Goal: Information Seeking & Learning: Understand process/instructions

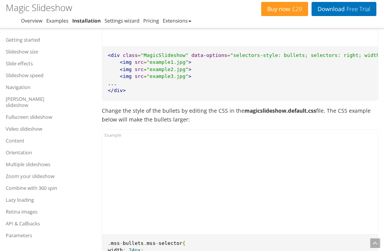
scroll to position [5395, 0]
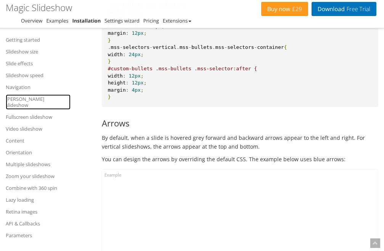
click at [18, 100] on link "[PERSON_NAME] slideshow" at bounding box center [38, 101] width 65 height 15
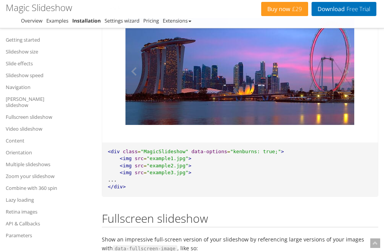
click at [238, 125] on img at bounding box center [240, 71] width 229 height 107
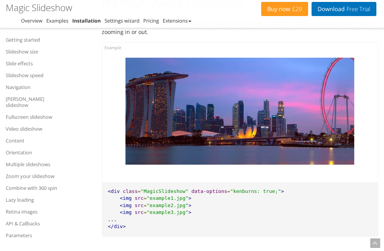
scroll to position [6578, 0]
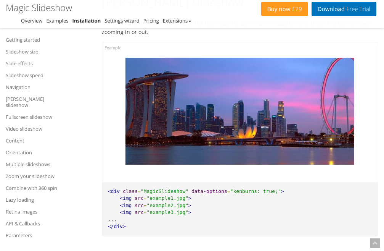
scroll to position [6518, 0]
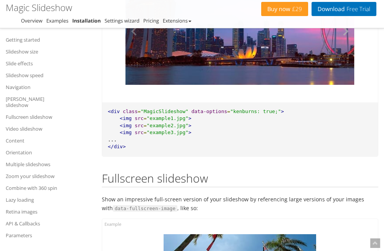
click at [342, 85] on button at bounding box center [343, 31] width 23 height 107
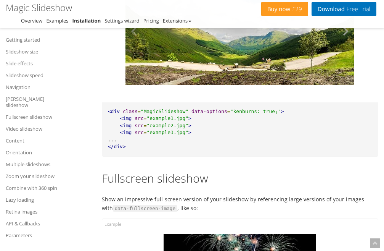
click at [345, 85] on button at bounding box center [343, 31] width 23 height 107
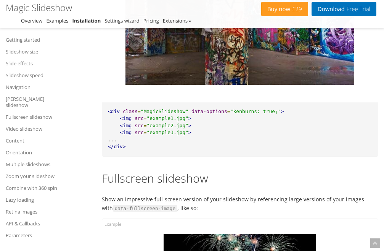
click at [345, 85] on button at bounding box center [343, 31] width 23 height 107
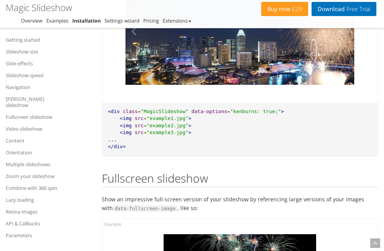
click at [345, 85] on button at bounding box center [343, 31] width 23 height 107
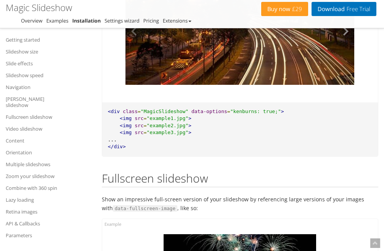
click at [345, 85] on button at bounding box center [343, 31] width 23 height 107
click at [344, 85] on button at bounding box center [343, 31] width 23 height 107
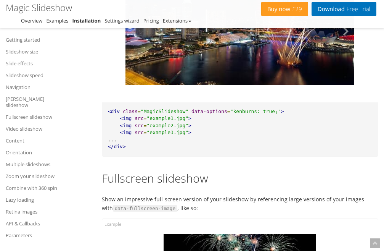
click at [344, 85] on button at bounding box center [343, 31] width 23 height 107
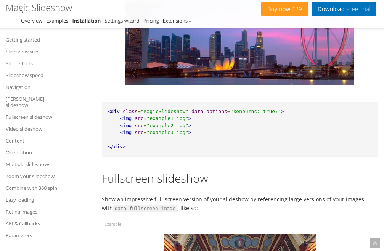
scroll to position [7196, 0]
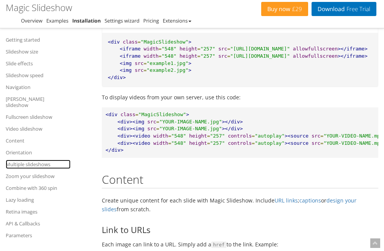
click at [31, 159] on link "Multiple slideshows" at bounding box center [38, 163] width 65 height 9
click at [29, 159] on link "Multiple slideshows" at bounding box center [38, 163] width 65 height 9
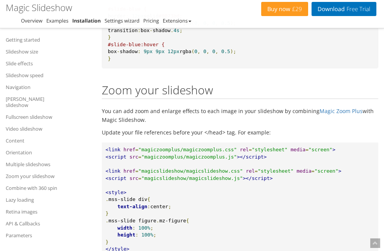
scroll to position [8870, 0]
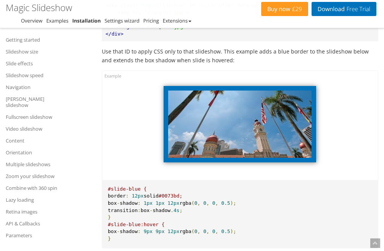
scroll to position [8810, 0]
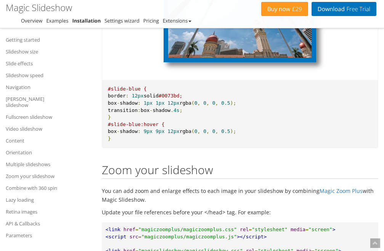
click at [235, 58] on img at bounding box center [239, 23] width 143 height 67
click at [238, 58] on img at bounding box center [239, 23] width 143 height 67
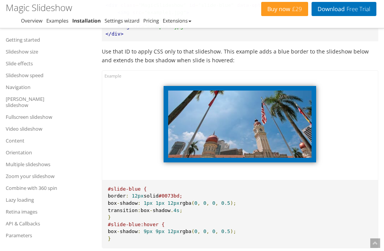
scroll to position [8570, 0]
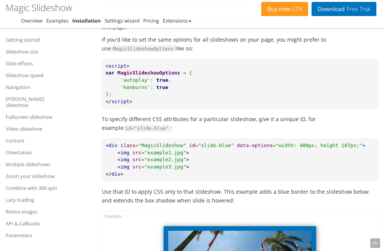
drag, startPoint x: 104, startPoint y: 101, endPoint x: 201, endPoint y: 105, distance: 96.6
copy h2 "Multiple slideshows"
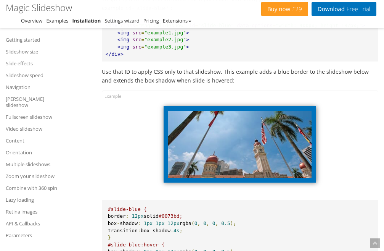
scroll to position [8569, 0]
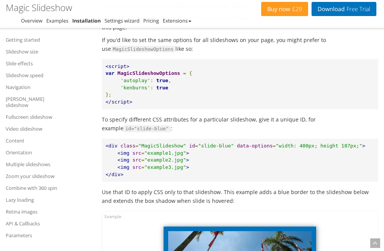
click at [266, 22] on span "data-options" at bounding box center [272, 18] width 39 height 7
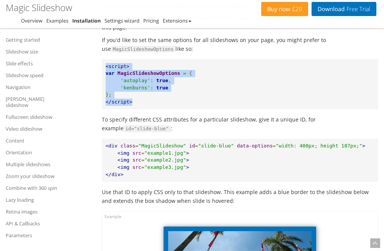
drag, startPoint x: 106, startPoint y: 183, endPoint x: 141, endPoint y: 217, distance: 48.6
click at [141, 109] on pre "<script> var MagicSlideshowOptions = { 'autoplay' : true , 'kenburns' : true };…" at bounding box center [240, 84] width 277 height 50
copy pre "<script> var MagicSlideshowOptions = { 'autoplay' : true , 'kenburns' : true };…"
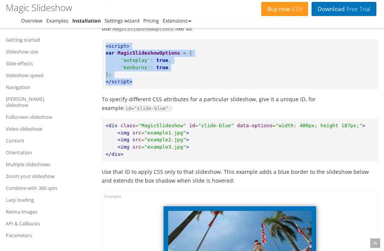
scroll to position [8749, 0]
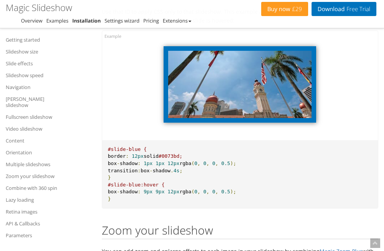
drag, startPoint x: 122, startPoint y: 153, endPoint x: 108, endPoint y: 153, distance: 14.9
click at [108, 140] on div at bounding box center [240, 85] width 276 height 109
drag, startPoint x: 106, startPoint y: 153, endPoint x: 128, endPoint y: 158, distance: 22.5
click at [127, 140] on div at bounding box center [240, 85] width 276 height 109
click at [128, 140] on div at bounding box center [240, 85] width 276 height 109
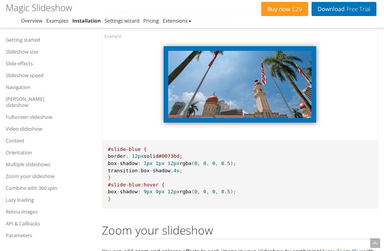
click at [119, 140] on div at bounding box center [240, 85] width 276 height 109
drag, startPoint x: 113, startPoint y: 151, endPoint x: 211, endPoint y: 140, distance: 98.8
click at [113, 140] on div at bounding box center [240, 85] width 276 height 109
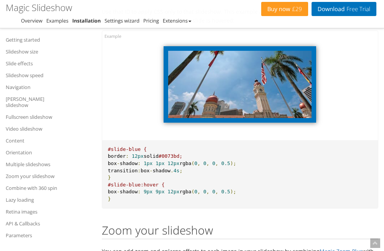
click at [336, 140] on div at bounding box center [240, 85] width 276 height 109
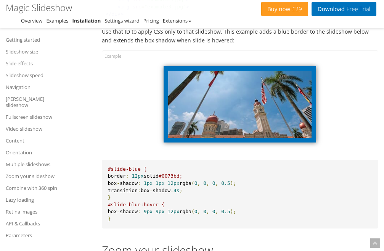
scroll to position [8790, 0]
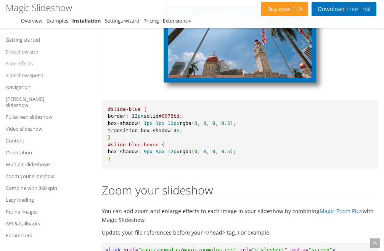
click at [288, 78] on img at bounding box center [239, 44] width 143 height 67
click at [242, 78] on img at bounding box center [239, 44] width 143 height 67
click at [306, 78] on button at bounding box center [300, 44] width 23 height 67
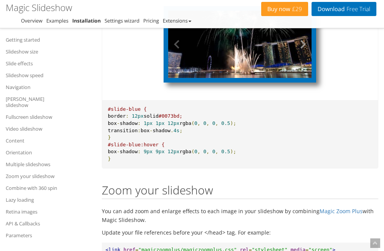
click at [298, 78] on button at bounding box center [300, 44] width 23 height 67
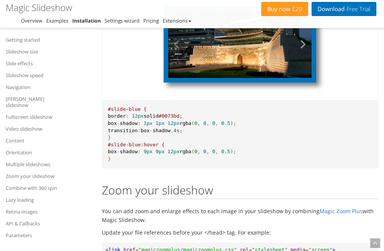
click at [297, 78] on button at bounding box center [300, 44] width 23 height 67
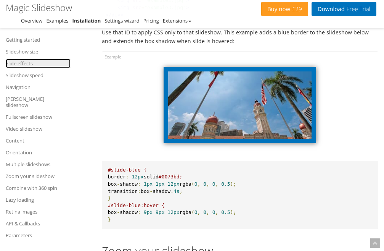
scroll to position [8829, 0]
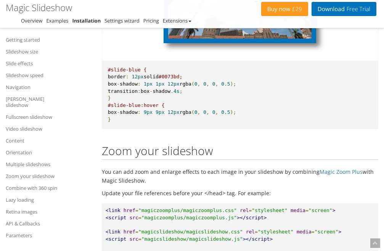
click at [266, 39] on img at bounding box center [239, 4] width 143 height 67
click at [240, 39] on img at bounding box center [239, 4] width 143 height 67
click at [307, 39] on button at bounding box center [300, 4] width 23 height 67
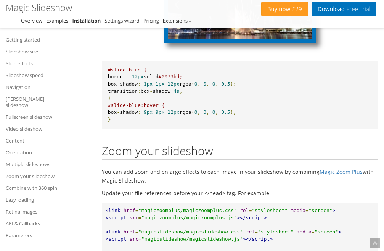
click at [307, 39] on button at bounding box center [300, 4] width 23 height 67
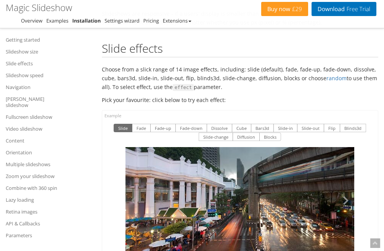
scroll to position [1456, 0]
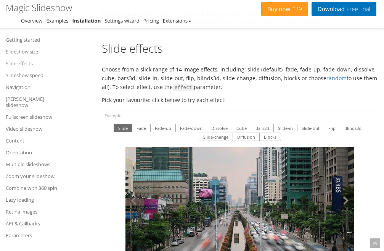
click at [339, 192] on button at bounding box center [343, 200] width 23 height 107
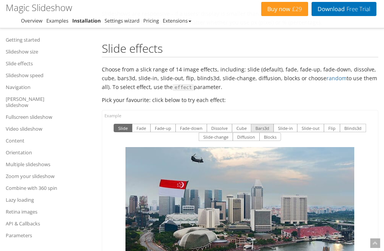
click at [266, 124] on button "Bars3d" at bounding box center [262, 128] width 23 height 8
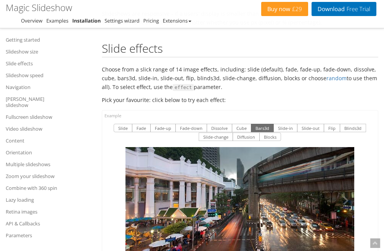
click at [240, 196] on img at bounding box center [240, 200] width 229 height 107
click at [348, 193] on button at bounding box center [343, 200] width 23 height 107
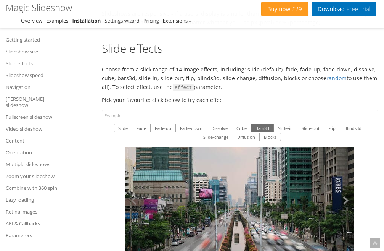
click at [348, 194] on button at bounding box center [343, 200] width 23 height 107
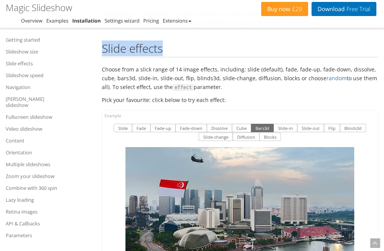
drag, startPoint x: 104, startPoint y: 37, endPoint x: 163, endPoint y: 38, distance: 59.5
click at [163, 42] on h2 "Slide effects" at bounding box center [240, 49] width 277 height 15
copy h2 "Slide effects"
